Goal: Task Accomplishment & Management: Complete application form

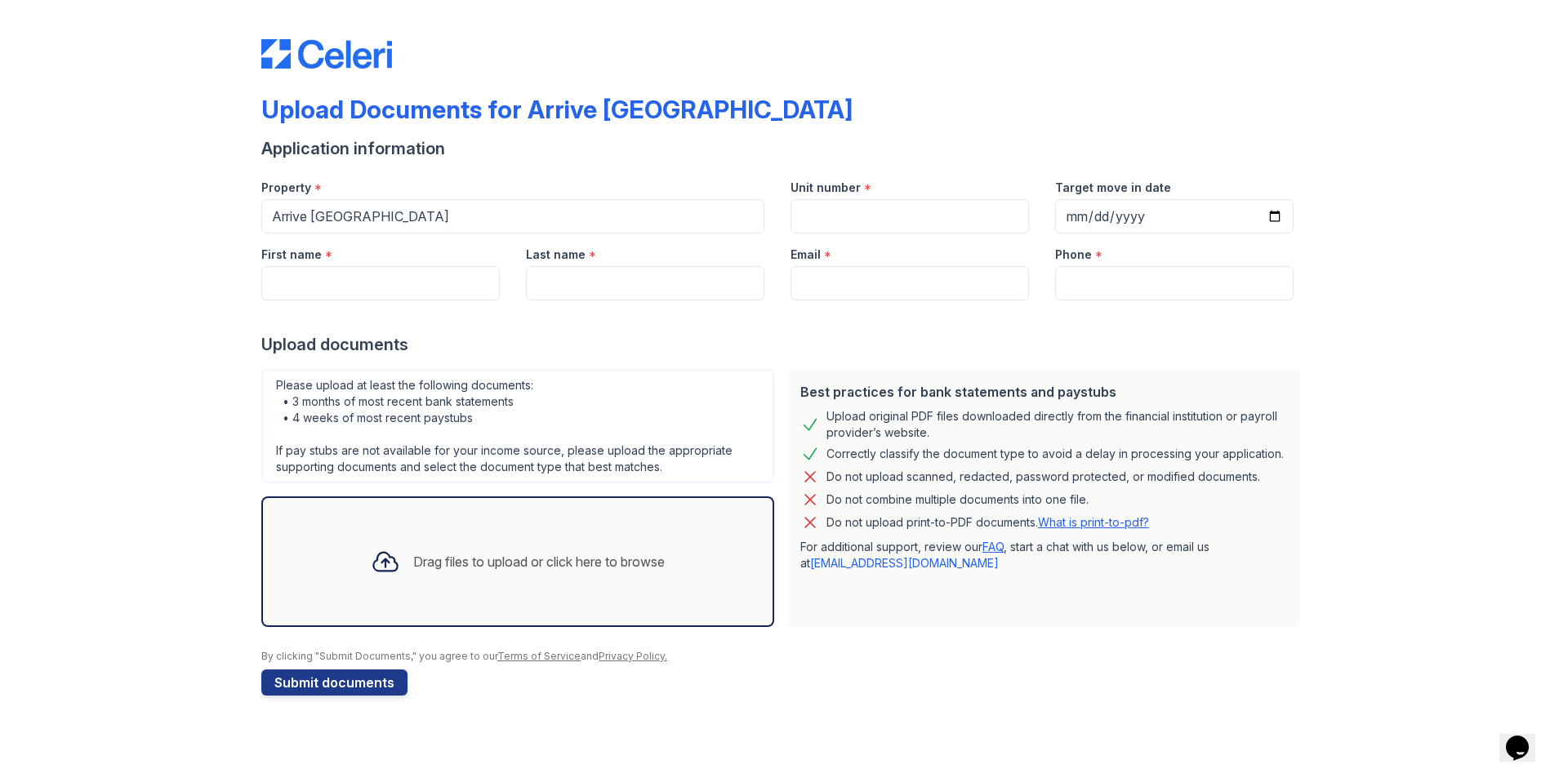
click at [470, 563] on div "Drag files to upload or click here to browse" at bounding box center [538, 562] width 252 height 20
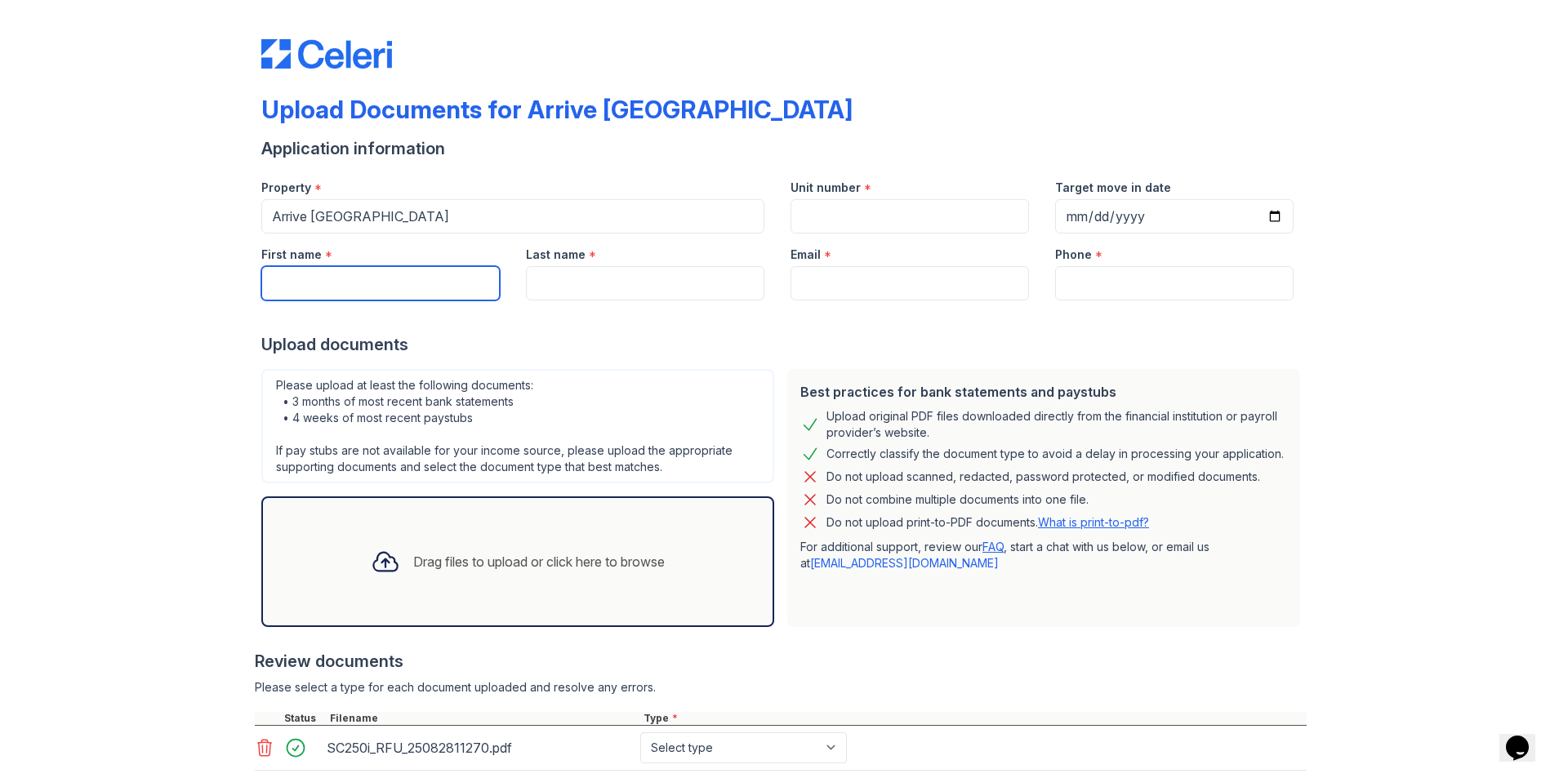
click at [401, 278] on input "First name" at bounding box center [380, 284] width 238 height 34
type input "[PERSON_NAME]"
type input "[EMAIL_ADDRESS][DOMAIN_NAME]"
type input "8477088050"
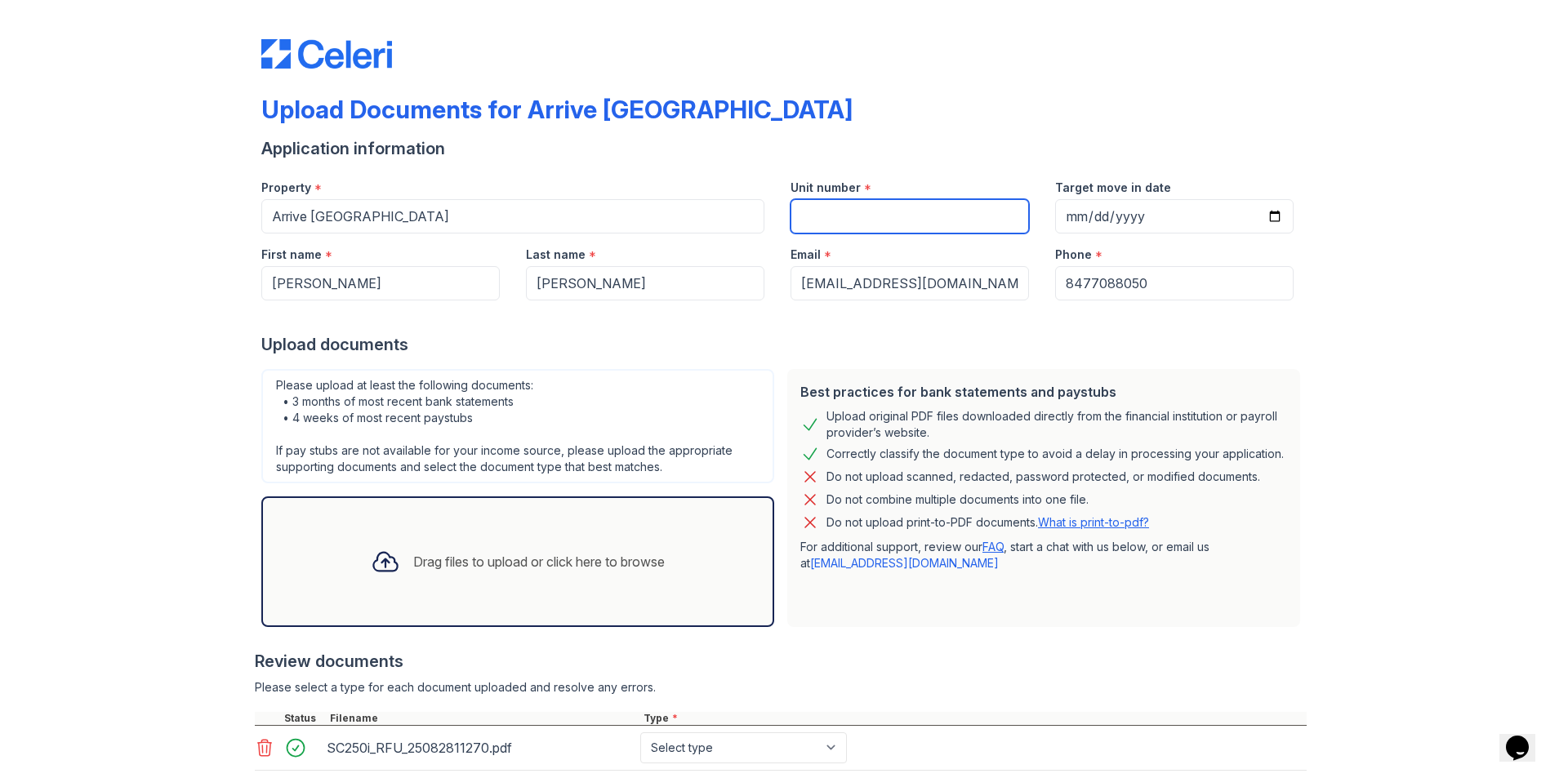
click at [883, 216] on input "Unit number" at bounding box center [909, 216] width 238 height 34
type input "6223E"
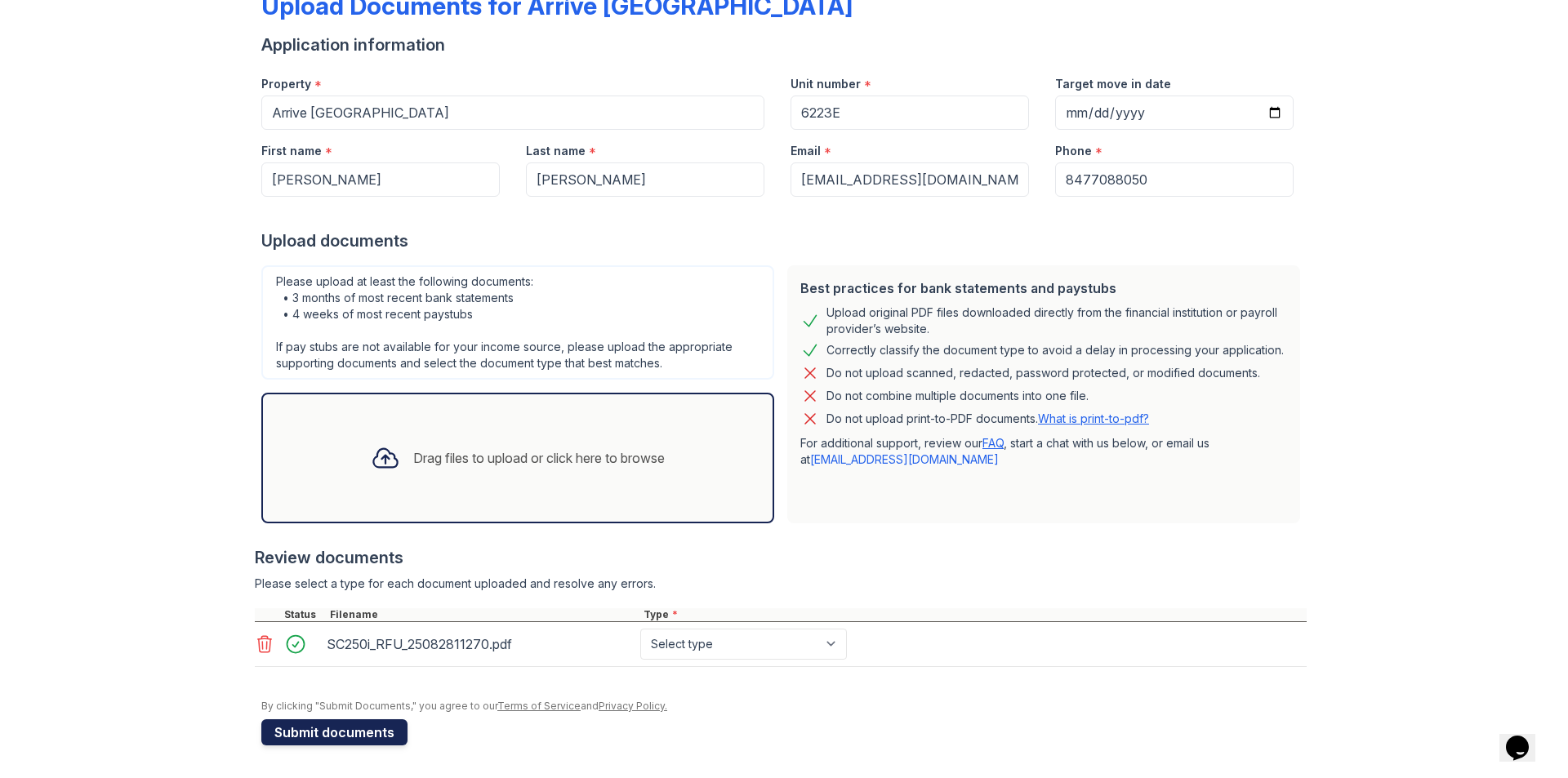
click at [360, 729] on button "Submit documents" at bounding box center [334, 732] width 146 height 27
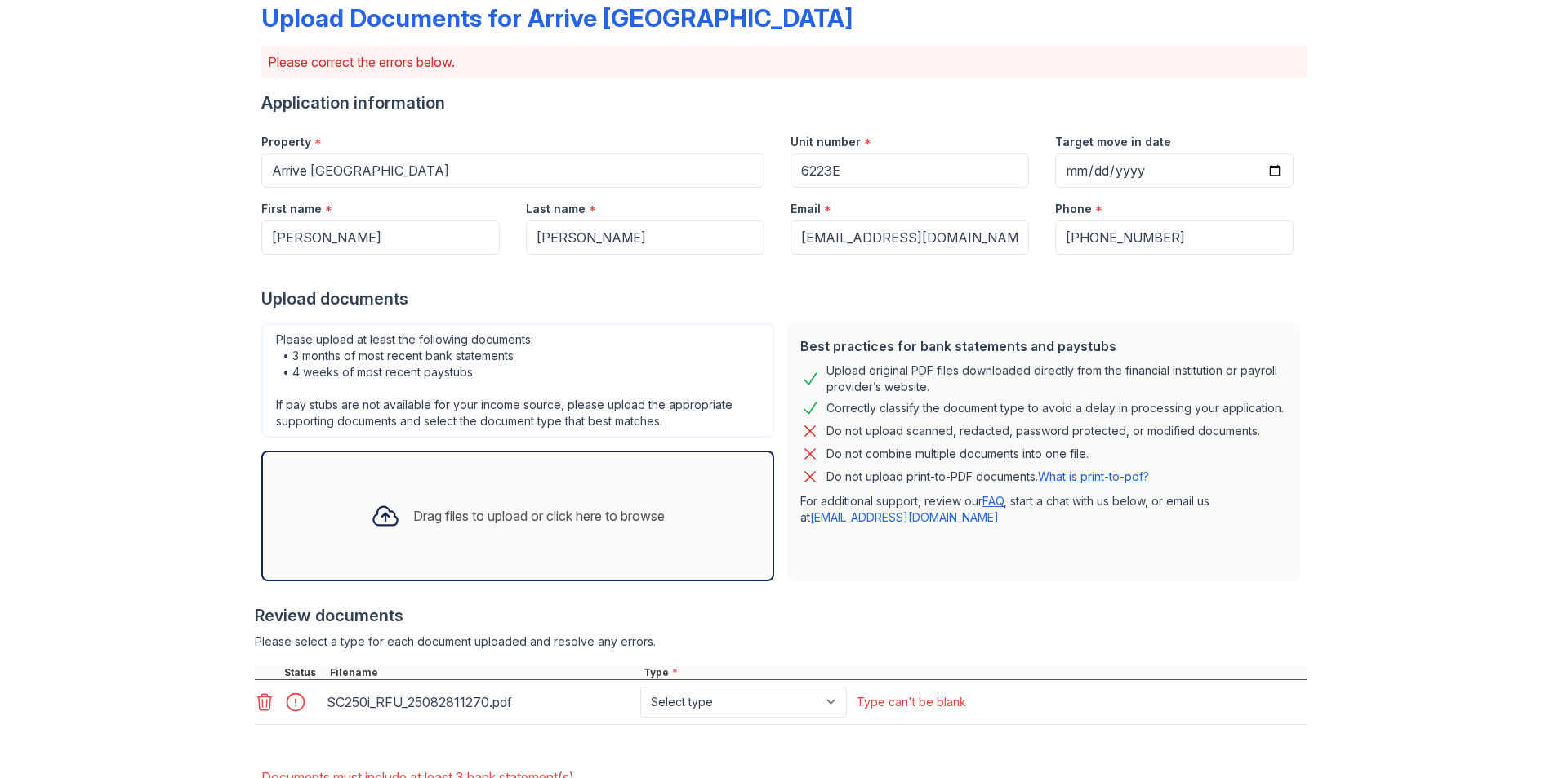
scroll to position [202, 0]
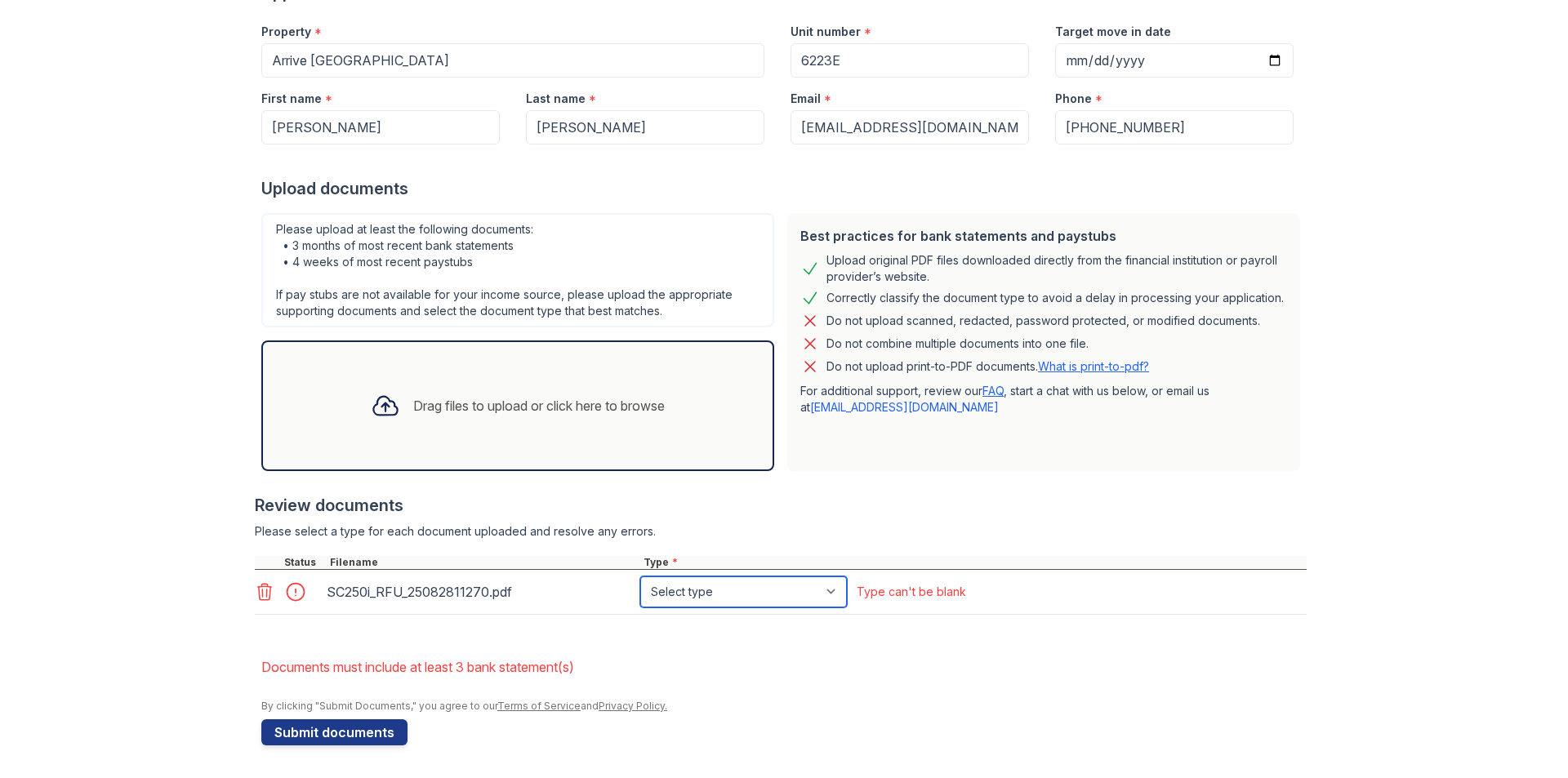
click at [775, 597] on select "Select type Paystub Bank Statement Offer Letter Tax Documents Benefit Award Let…" at bounding box center [744, 591] width 207 height 31
select select "bank_statement"
click at [641, 576] on select "Select type Paystub Bank Statement Offer Letter Tax Documents Benefit Award Let…" at bounding box center [744, 591] width 207 height 31
click at [326, 734] on button "Submit documents" at bounding box center [334, 732] width 146 height 27
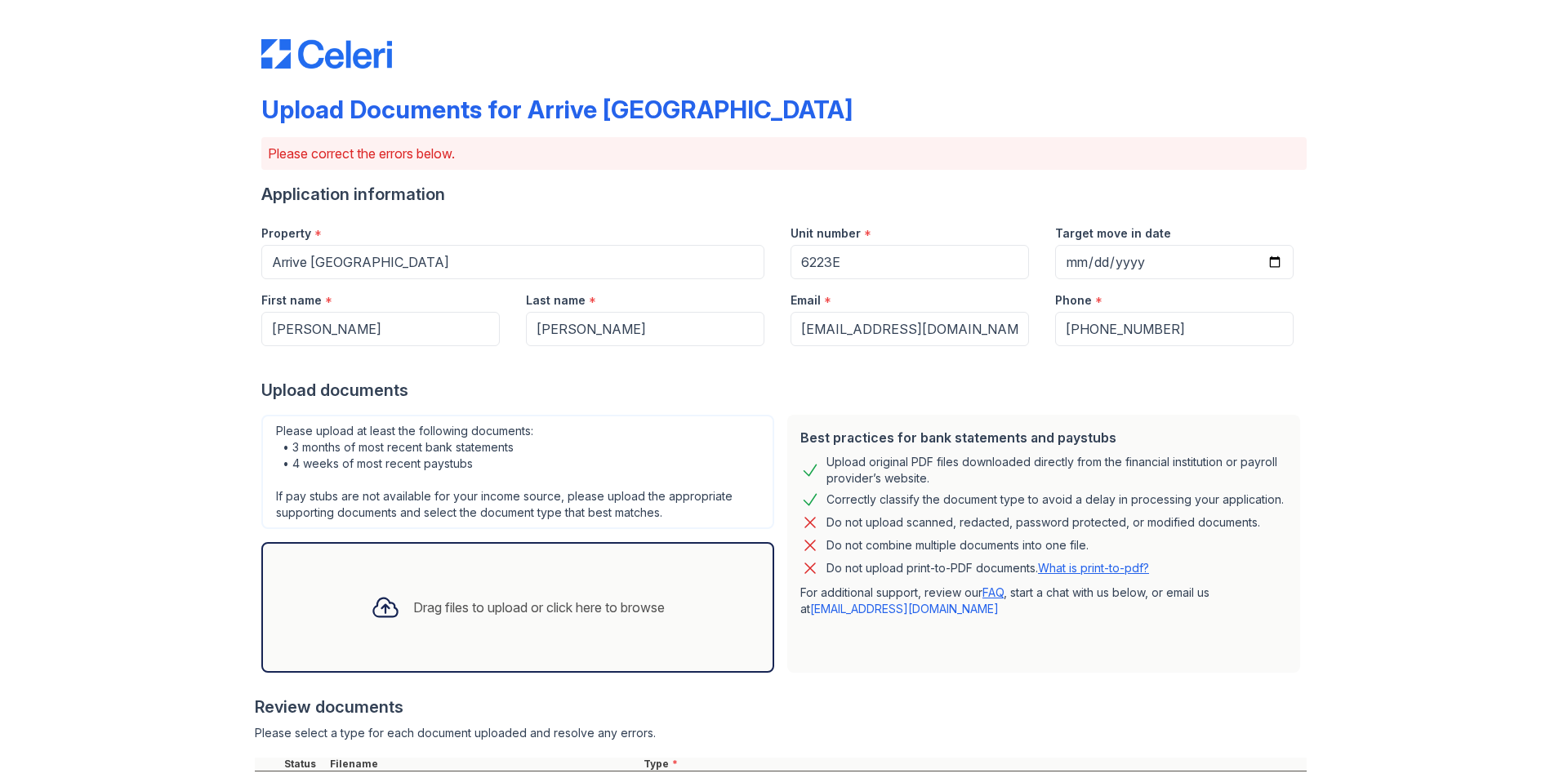
scroll to position [210, 0]
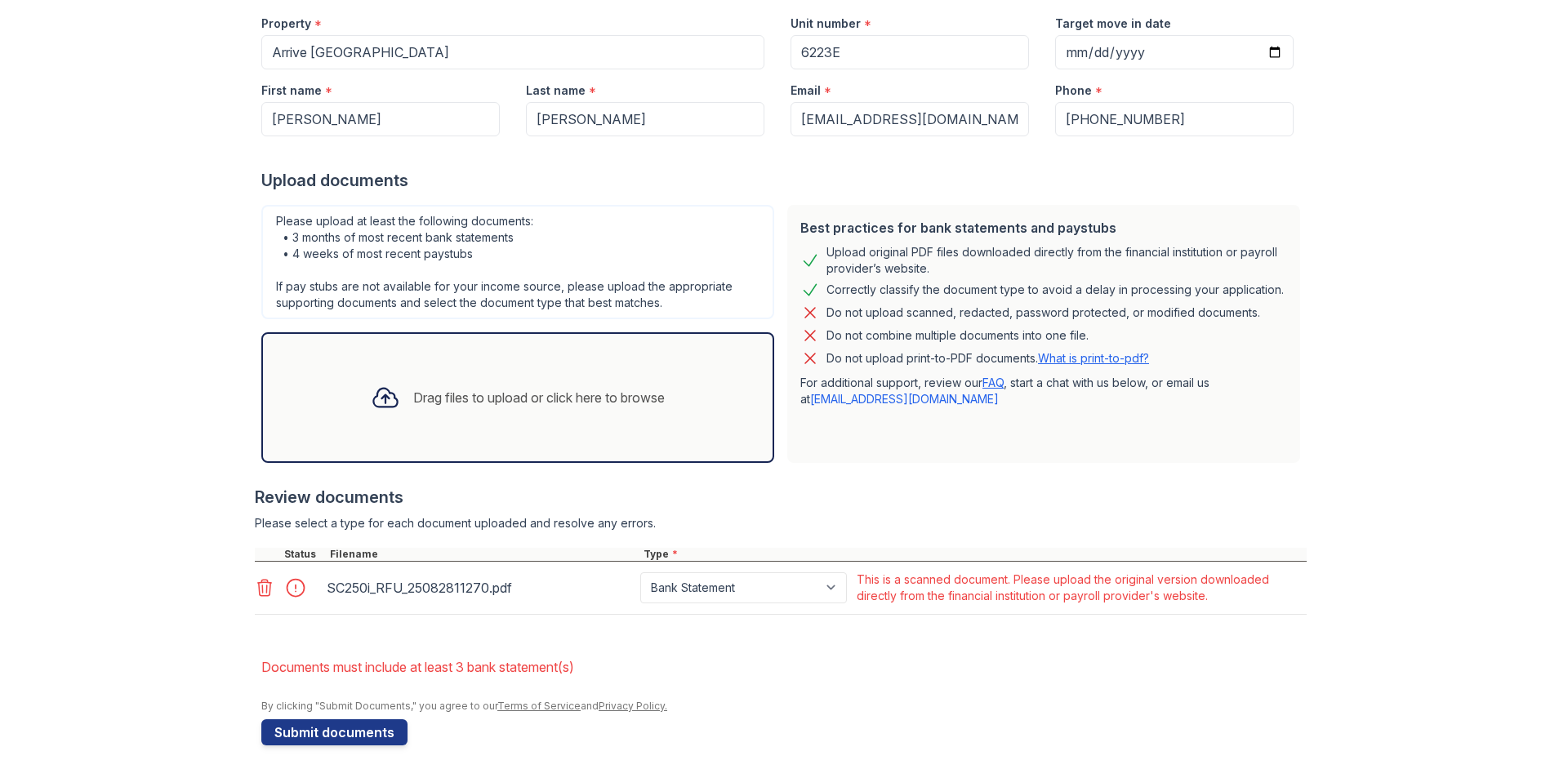
click at [479, 371] on div "Drag files to upload or click here to browse" at bounding box center [517, 398] width 320 height 56
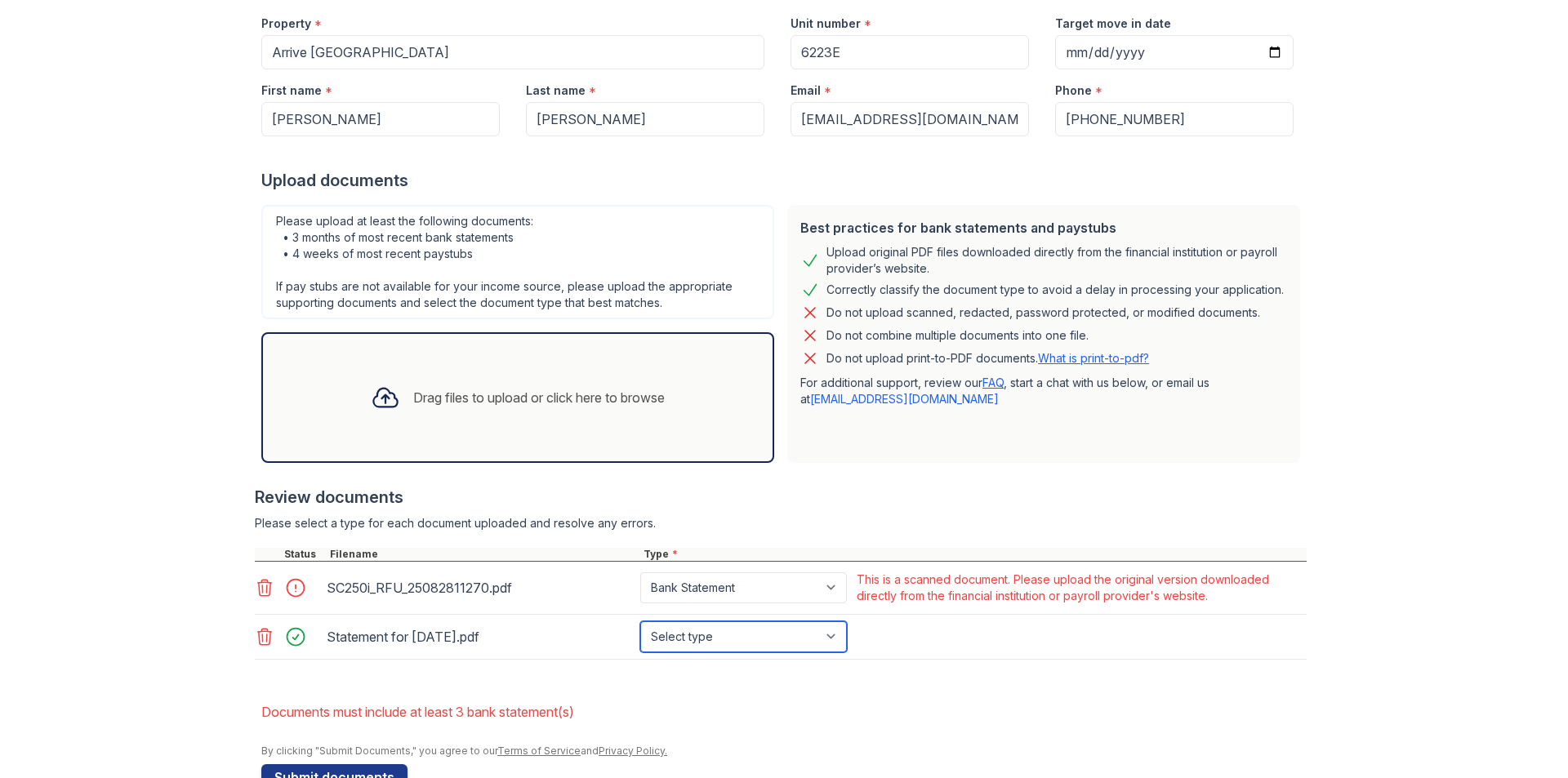
click at [828, 635] on select "Select type Paystub Bank Statement Offer Letter Tax Documents Benefit Award Let…" at bounding box center [744, 637] width 207 height 31
select select "bank_statement"
click at [641, 621] on select "Select type Paystub Bank Statement Offer Letter Tax Documents Benefit Award Let…" at bounding box center [744, 637] width 207 height 31
click at [486, 393] on div "Drag files to upload or click here to browse" at bounding box center [538, 398] width 252 height 20
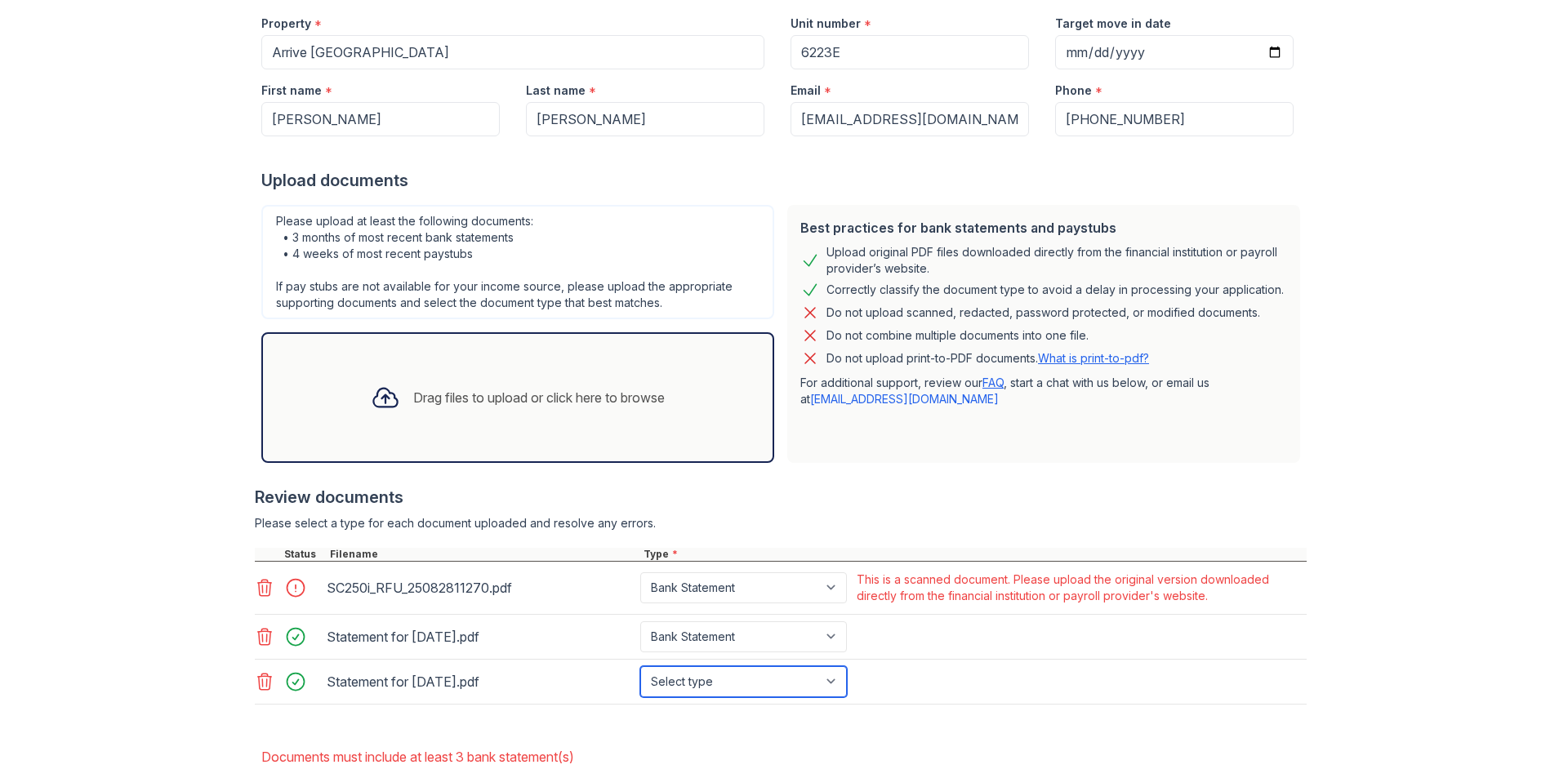
click at [690, 678] on select "Select type Paystub Bank Statement Offer Letter Tax Documents Benefit Award Let…" at bounding box center [744, 681] width 207 height 31
select select "bank_statement"
click at [641, 666] on select "Select type Paystub Bank Statement Offer Letter Tax Documents Benefit Award Let…" at bounding box center [744, 681] width 207 height 31
click at [564, 399] on div "Drag files to upload or click here to browse" at bounding box center [538, 398] width 252 height 20
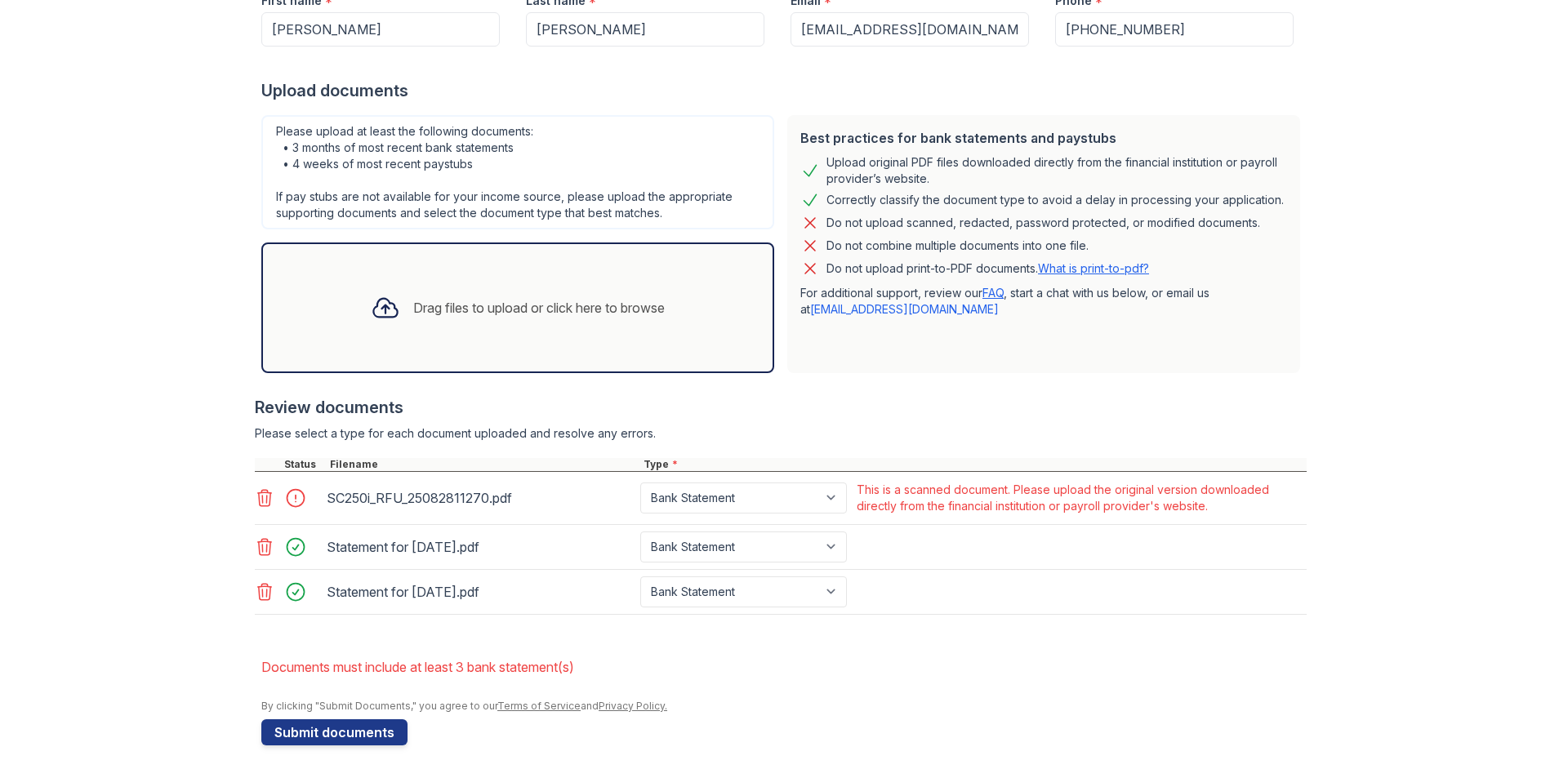
click at [254, 489] on icon at bounding box center [264, 498] width 20 height 20
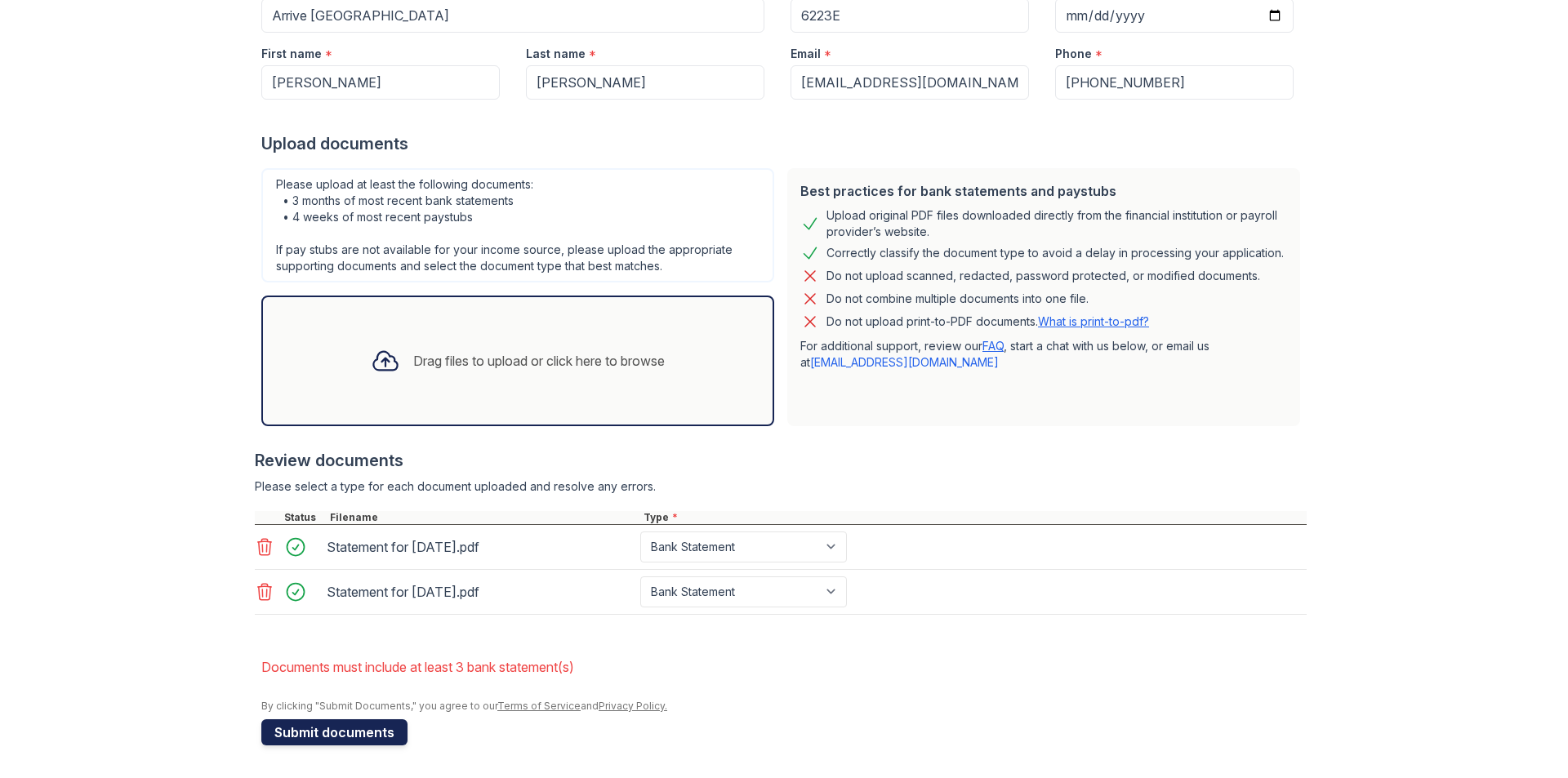
click at [354, 730] on button "Submit documents" at bounding box center [334, 732] width 146 height 27
click at [510, 356] on div "Drag files to upload or click here to browse" at bounding box center [538, 361] width 252 height 20
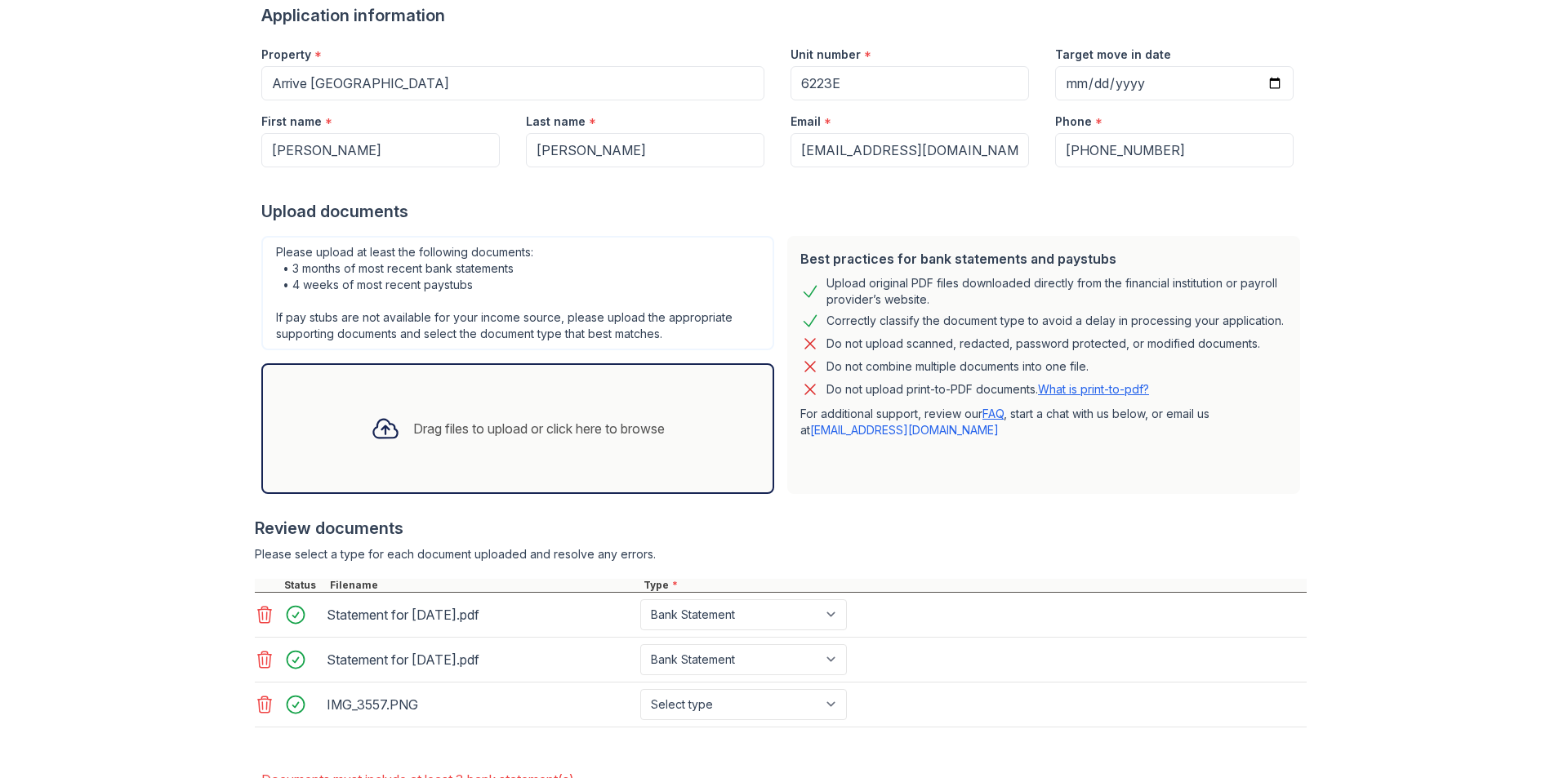
scroll to position [291, 0]
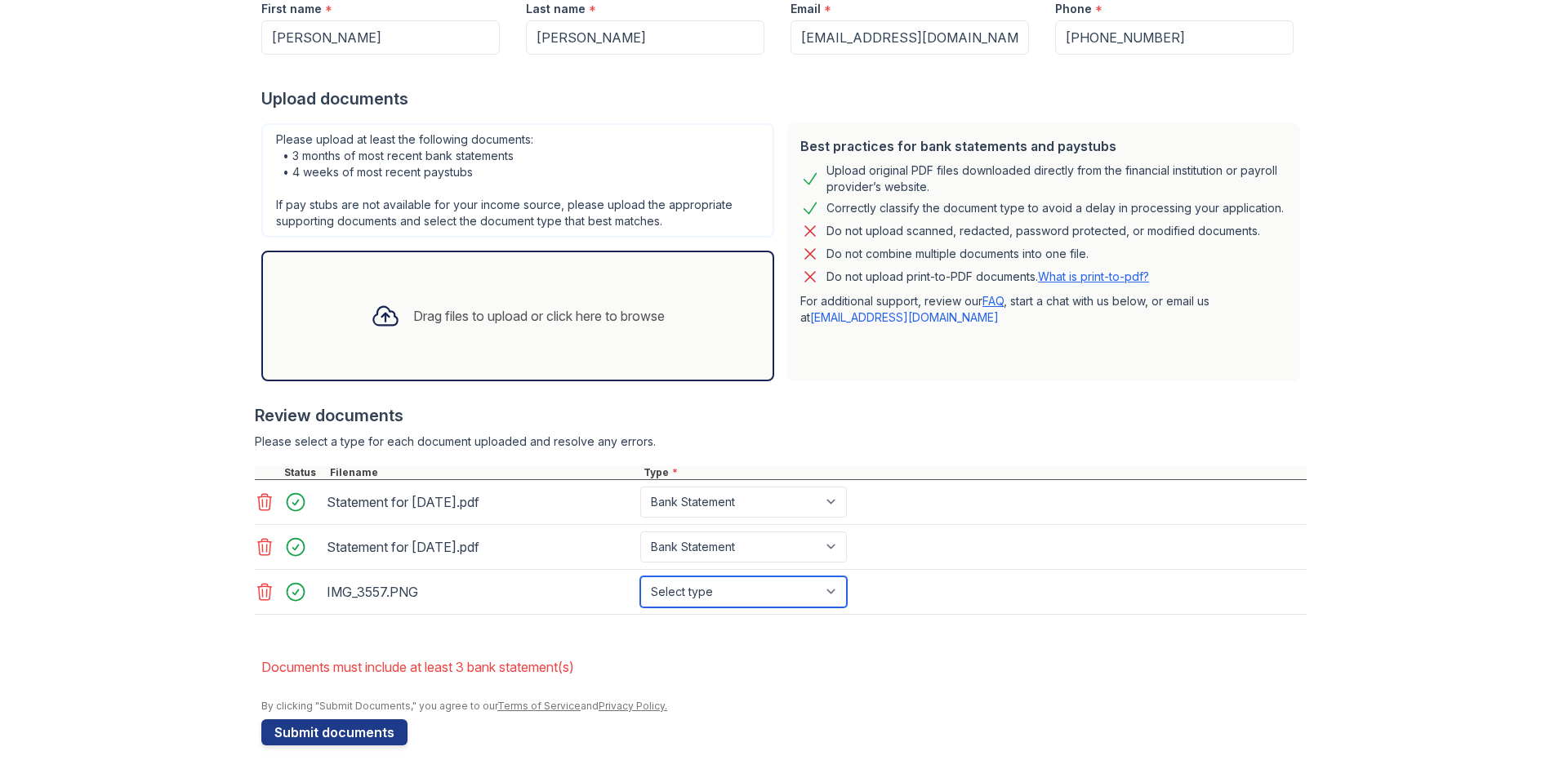
click at [745, 587] on select "Select type Paystub Bank Statement Offer Letter Tax Documents Benefit Award Let…" at bounding box center [744, 591] width 207 height 31
select select "bank_statement"
click at [641, 576] on select "Select type Paystub Bank Statement Offer Letter Tax Documents Benefit Award Let…" at bounding box center [744, 591] width 207 height 31
click at [494, 311] on div "Drag files to upload or click here to browse" at bounding box center [538, 316] width 252 height 20
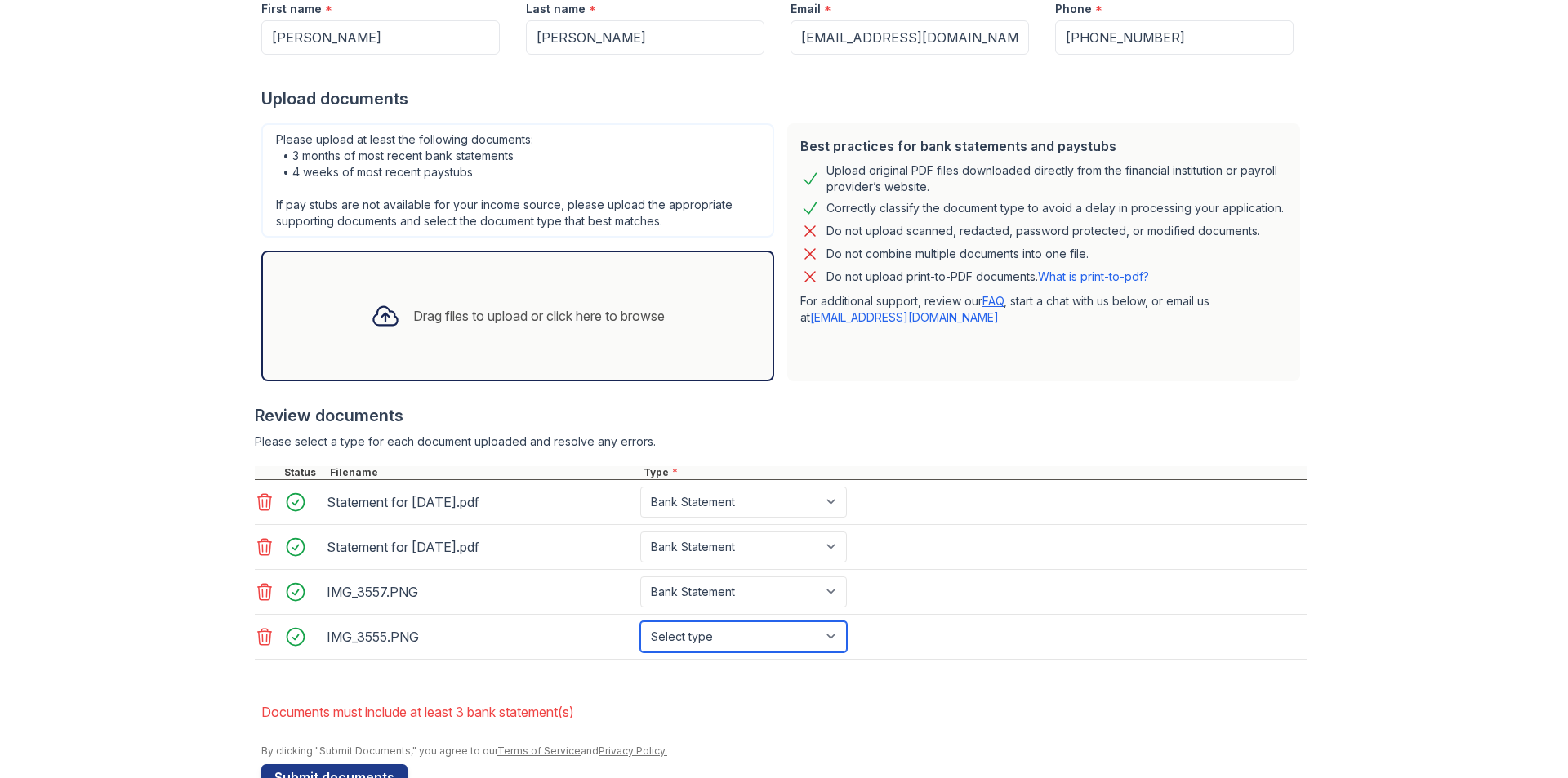
click at [765, 641] on select "Select type Paystub Bank Statement Offer Letter Tax Documents Benefit Award Let…" at bounding box center [744, 637] width 207 height 31
select select "bank_statement"
click at [641, 621] on select "Select type Paystub Bank Statement Offer Letter Tax Documents Benefit Award Let…" at bounding box center [744, 637] width 207 height 31
click at [479, 325] on div "Drag files to upload or click here to browse" at bounding box center [517, 316] width 320 height 56
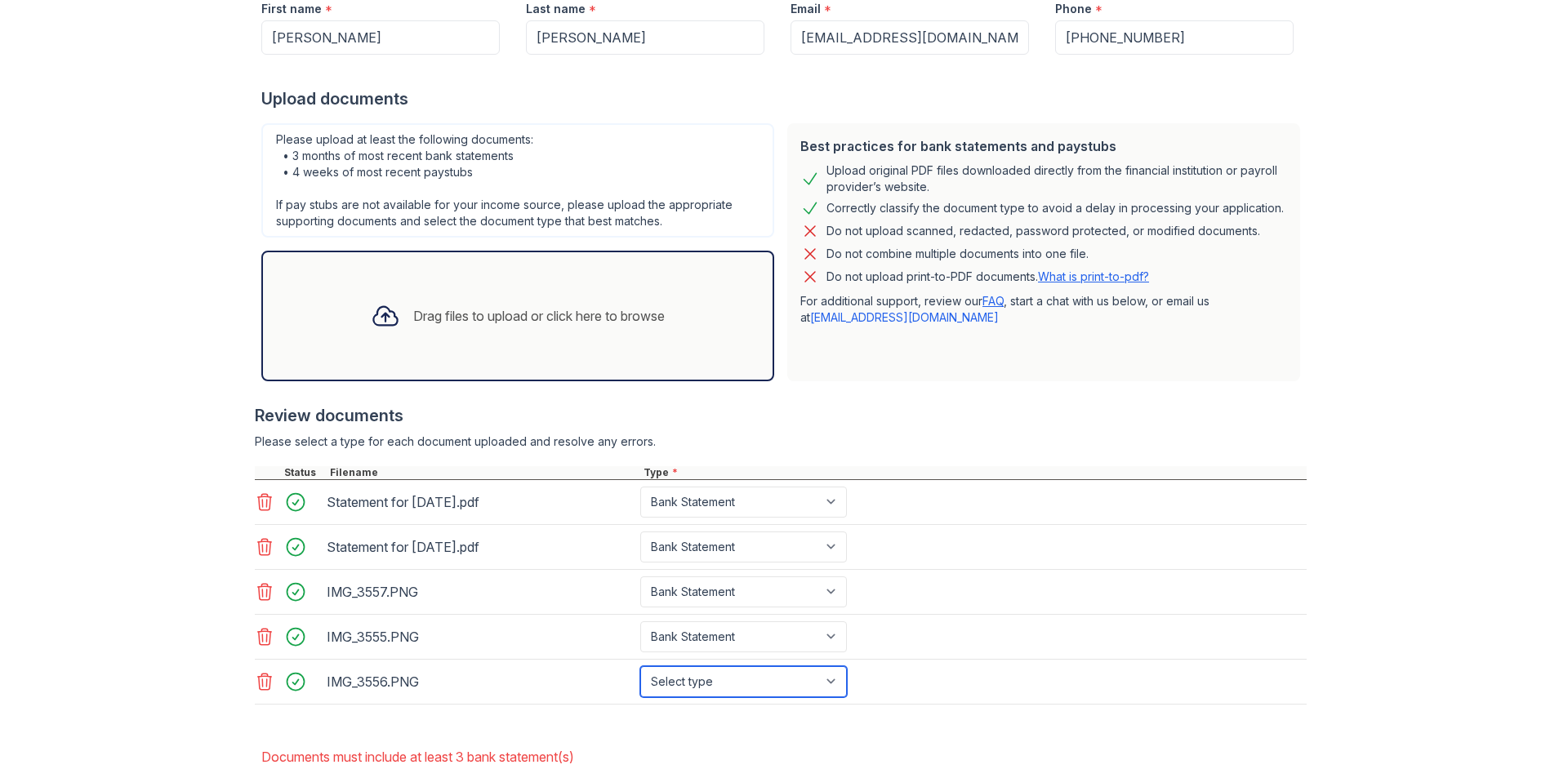
click at [752, 679] on select "Select type Paystub Bank Statement Offer Letter Tax Documents Benefit Award Let…" at bounding box center [744, 681] width 207 height 31
select select "bank_statement"
click at [641, 666] on select "Select type Paystub Bank Statement Offer Letter Tax Documents Benefit Award Let…" at bounding box center [744, 681] width 207 height 31
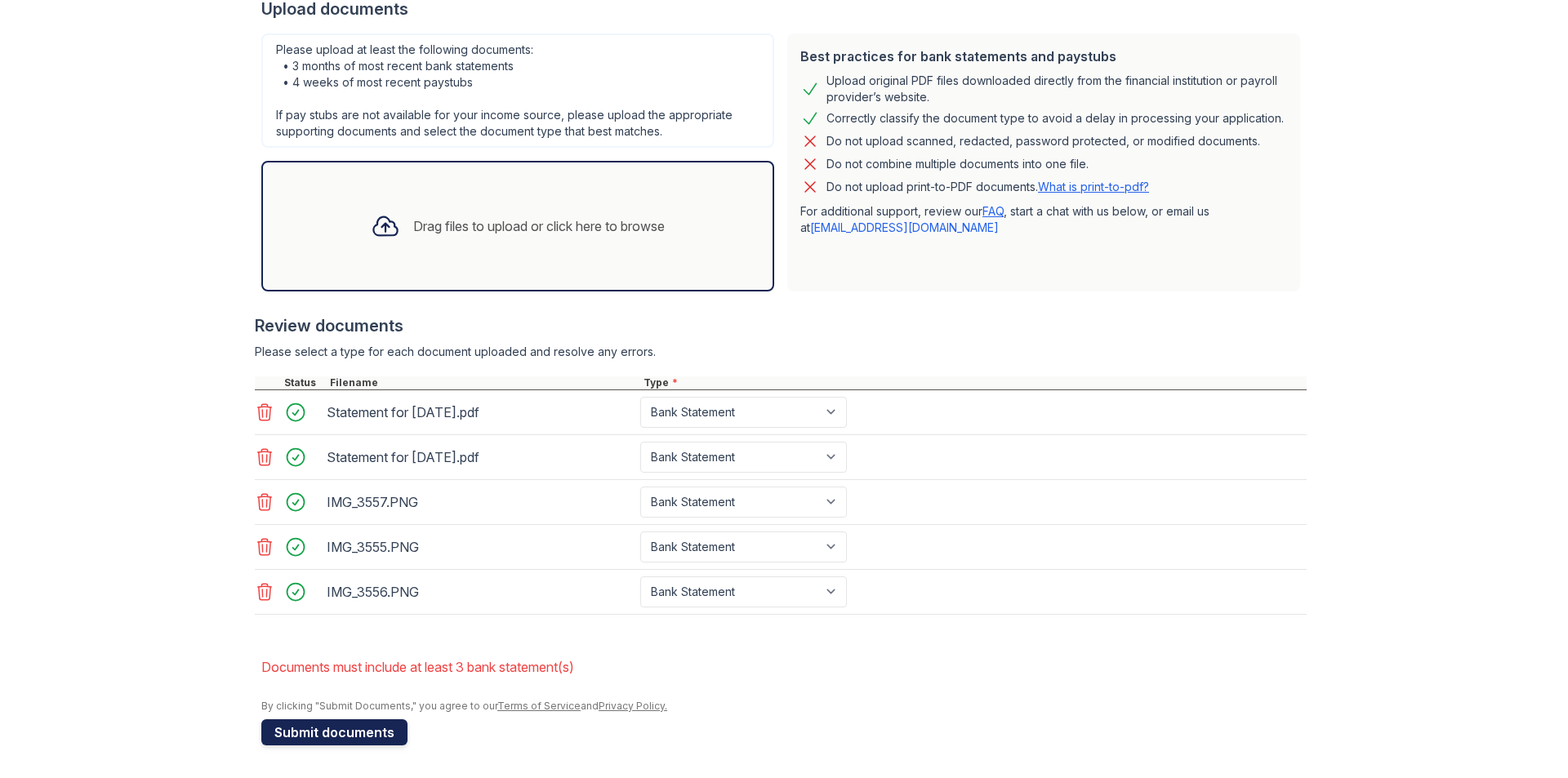
click at [315, 732] on button "Submit documents" at bounding box center [334, 732] width 146 height 27
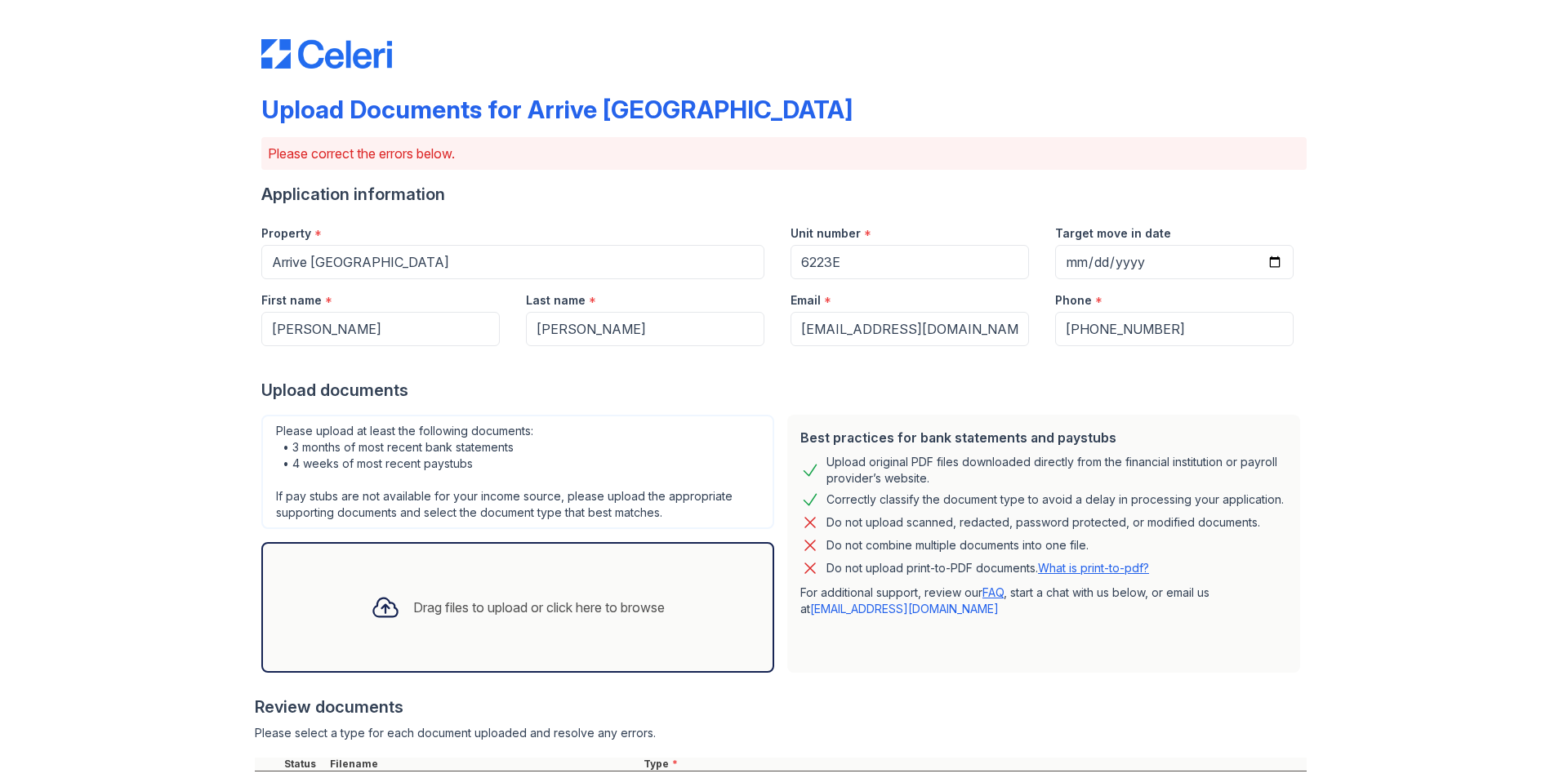
scroll to position [329, 0]
